Goal: Navigation & Orientation: Find specific page/section

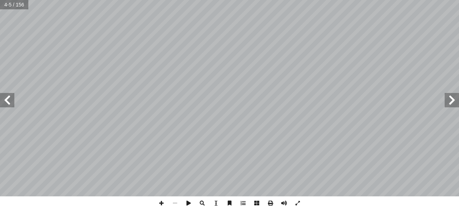
click at [4, 103] on span at bounding box center [7, 100] width 14 height 14
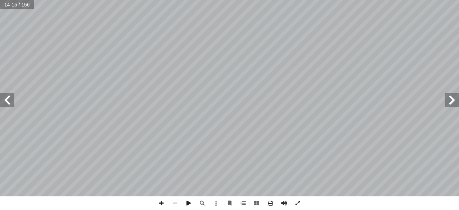
click at [453, 100] on span at bounding box center [451, 100] width 14 height 14
click at [9, 96] on span at bounding box center [7, 100] width 14 height 14
